Goal: Register for event/course

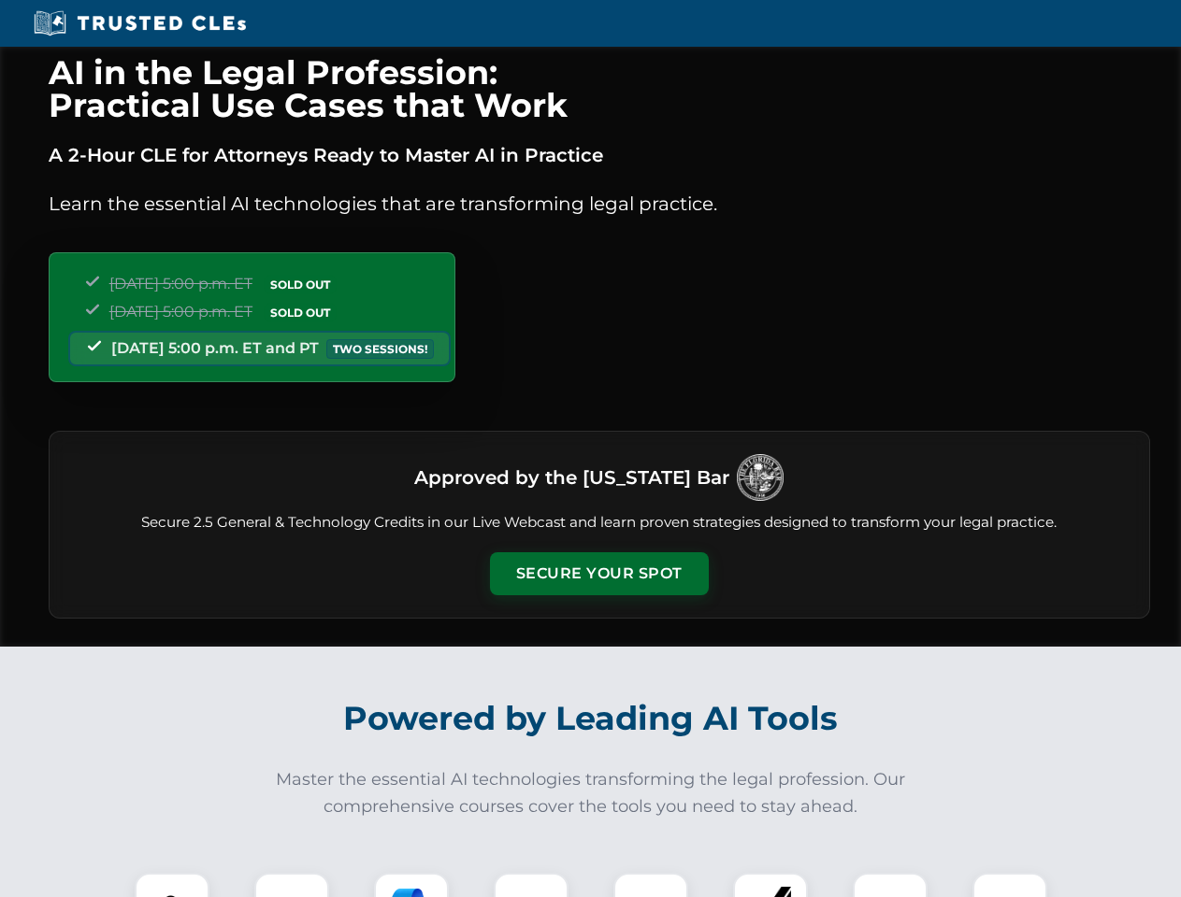
click at [598, 574] on button "Secure Your Spot" at bounding box center [599, 573] width 219 height 43
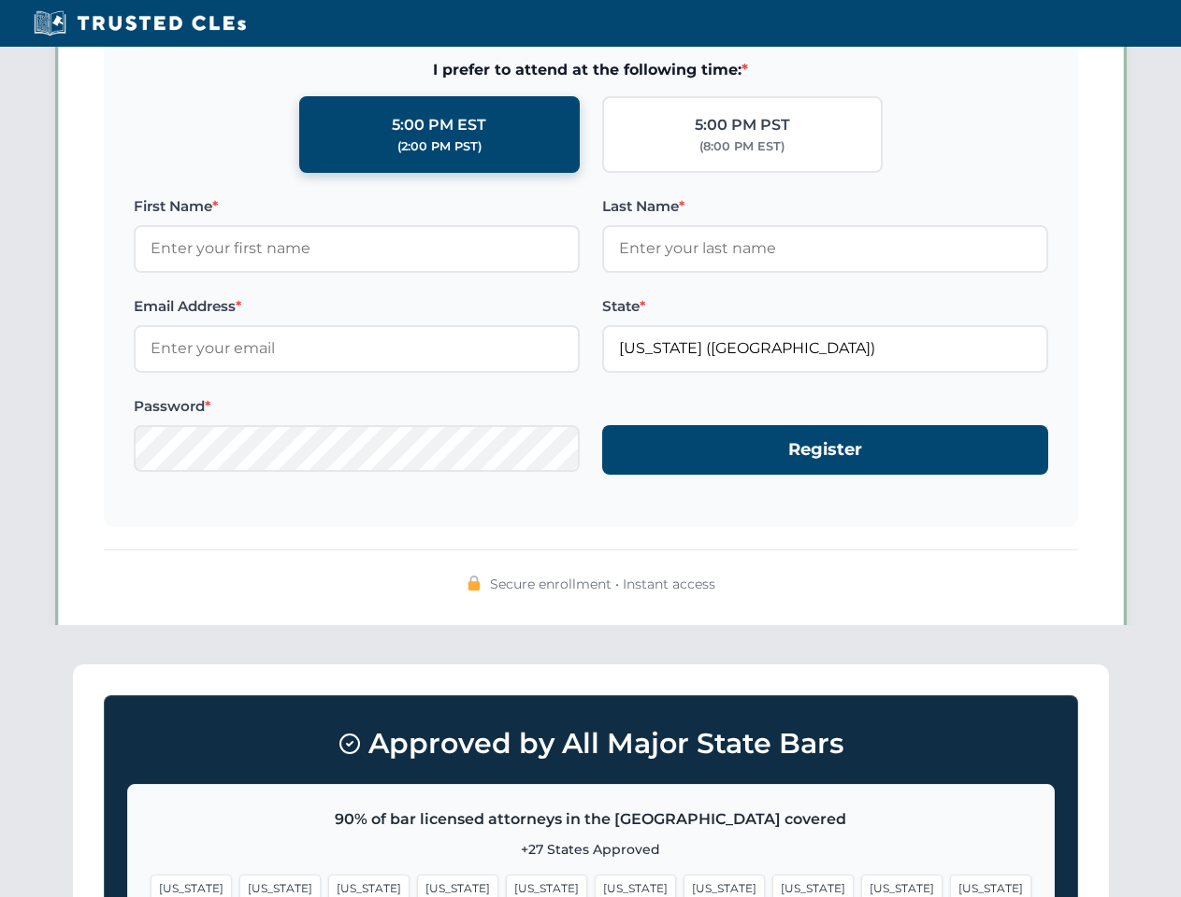
click at [595, 885] on span "[US_STATE]" at bounding box center [635, 888] width 81 height 27
click at [683, 885] on span "[US_STATE]" at bounding box center [723, 888] width 81 height 27
click at [861, 885] on span "[US_STATE]" at bounding box center [901, 888] width 81 height 27
